Goal: Find contact information: Find contact information

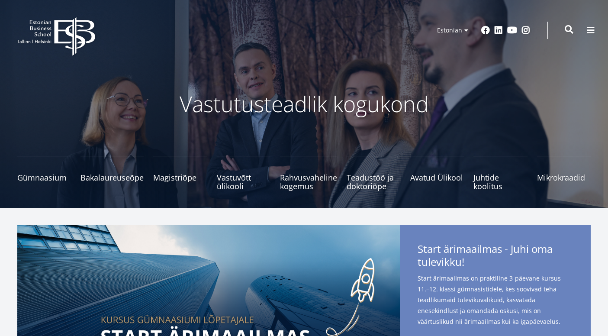
click at [571, 26] on span at bounding box center [569, 29] width 9 height 9
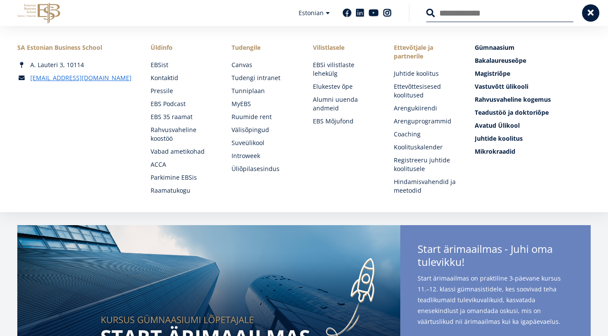
click at [535, 13] on input "Otsing" at bounding box center [499, 13] width 147 height 18
type input "**********"
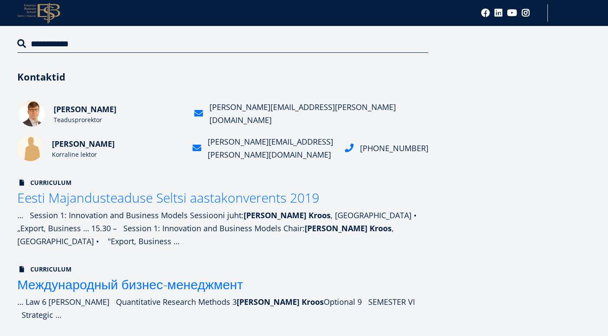
scroll to position [106, 0]
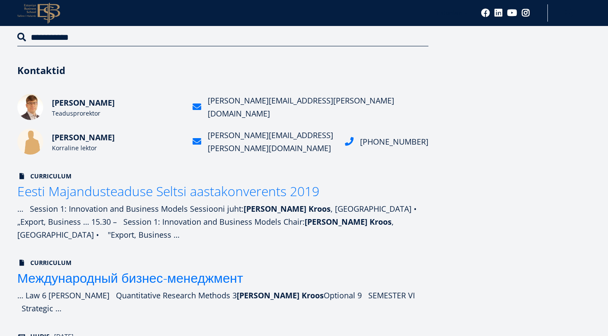
click at [39, 15] on icon at bounding box center [49, 13] width 23 height 21
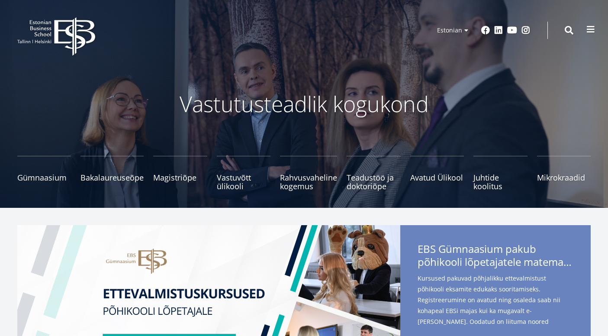
click at [591, 32] on span at bounding box center [591, 29] width 9 height 9
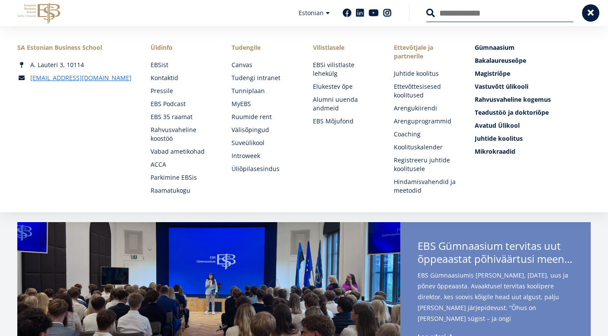
scroll to position [2, 0]
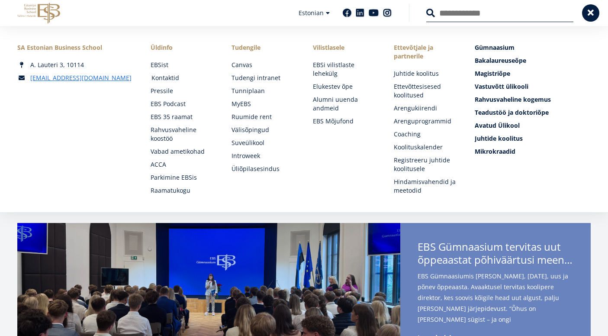
click at [168, 79] on link "Kontaktid" at bounding box center [184, 78] width 64 height 9
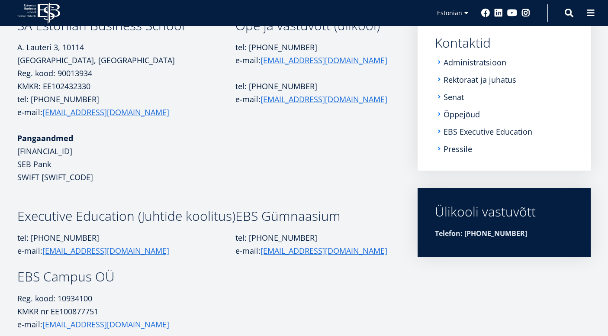
scroll to position [140, 0]
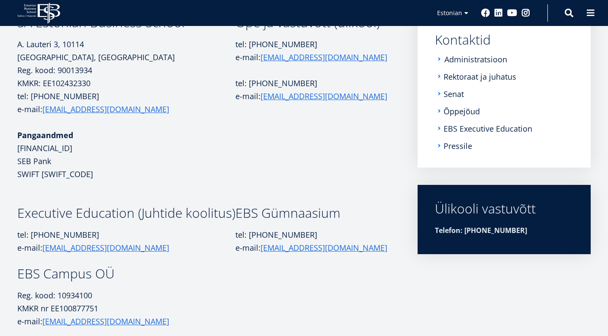
click at [466, 59] on link "Administratsioon" at bounding box center [476, 59] width 63 height 9
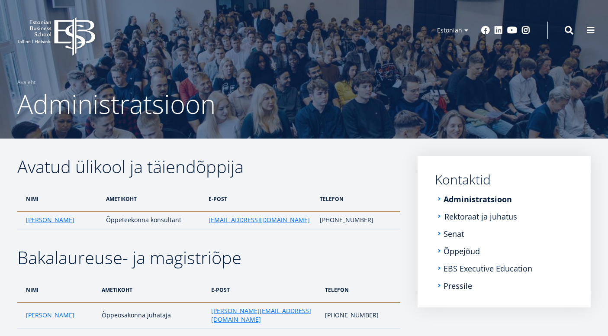
click at [485, 215] on link "Rektoraat ja juhatus" at bounding box center [481, 216] width 73 height 9
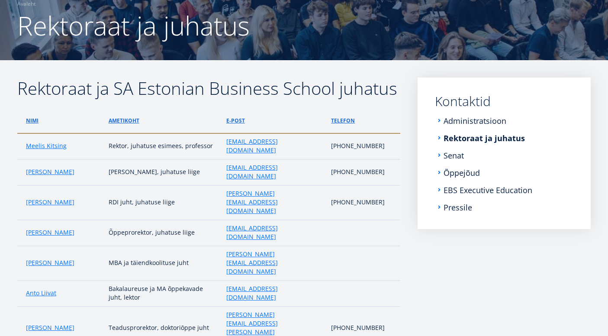
scroll to position [82, 0]
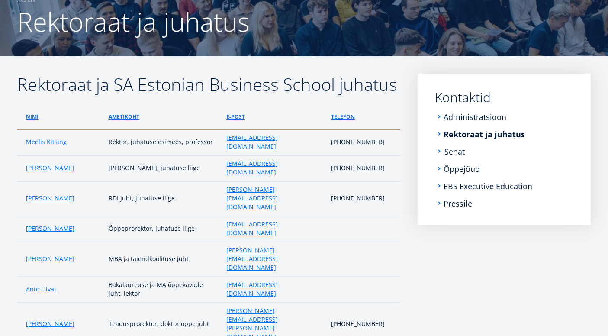
click at [456, 154] on link "Senat" at bounding box center [455, 151] width 20 height 9
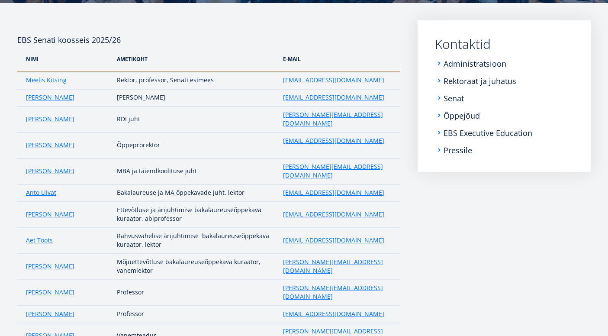
scroll to position [139, 0]
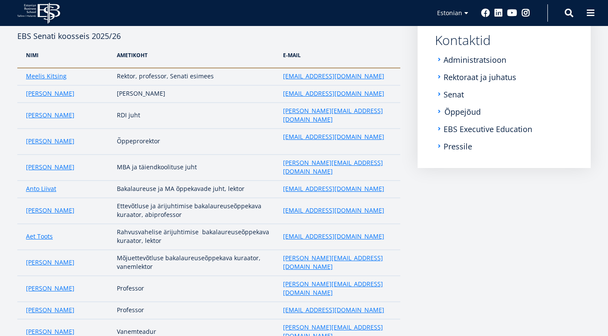
click at [464, 111] on link "Õppejõud" at bounding box center [463, 111] width 36 height 9
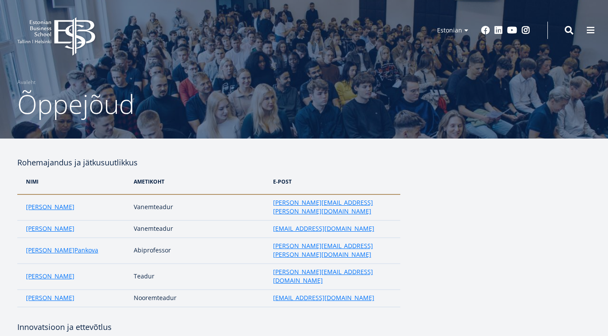
click at [55, 28] on icon at bounding box center [74, 36] width 41 height 39
